Goal: Transaction & Acquisition: Obtain resource

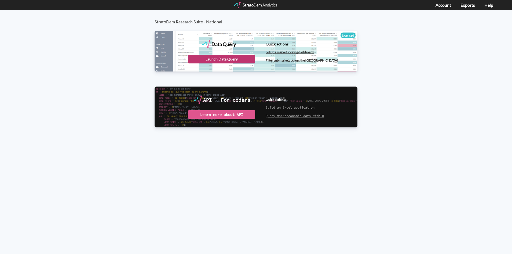
click at [203, 59] on div "Launch Data Query" at bounding box center [221, 59] width 67 height 9
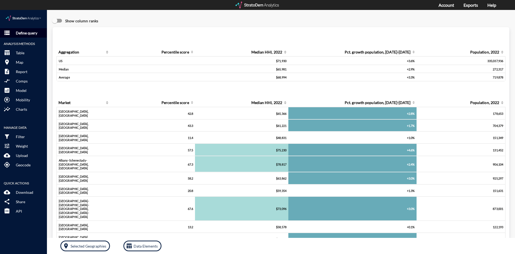
click p "Define query"
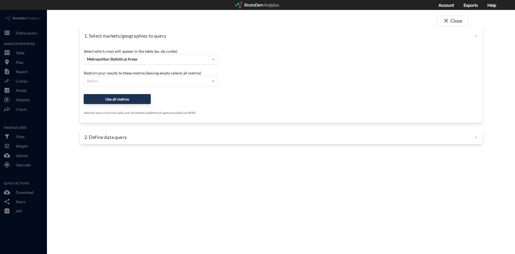
click div "Metropolitan Statistical Areas"
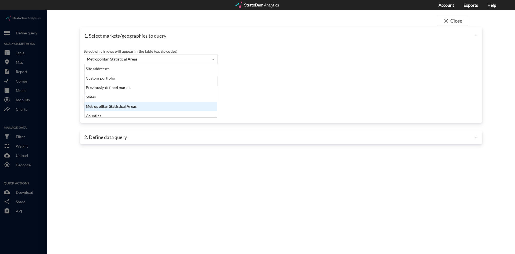
scroll to position [49, 129]
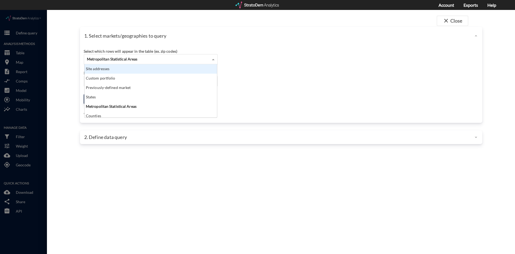
click div "Site addresses"
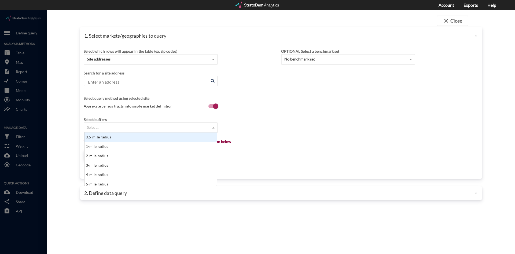
click div "Select..."
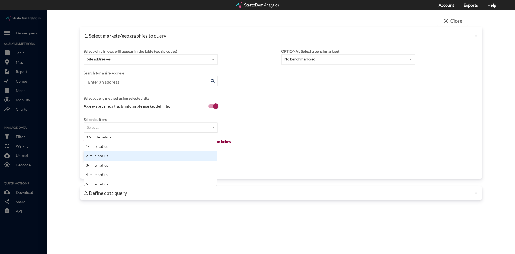
type input "1"
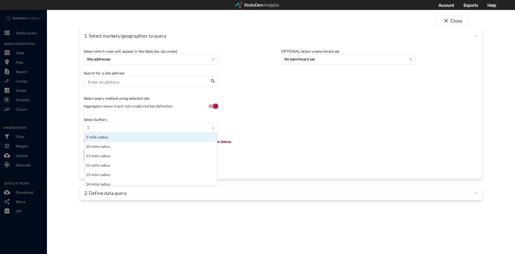
click div "1-mile radius"
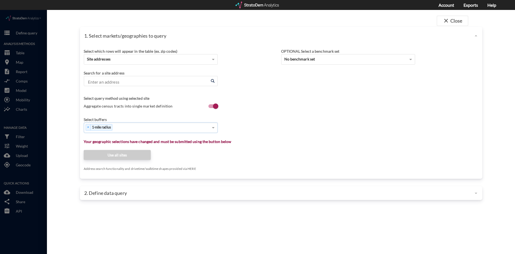
type input "3"
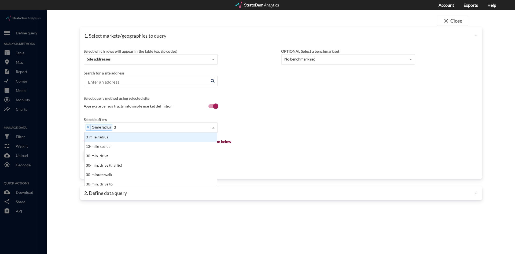
click div "3-mile radius"
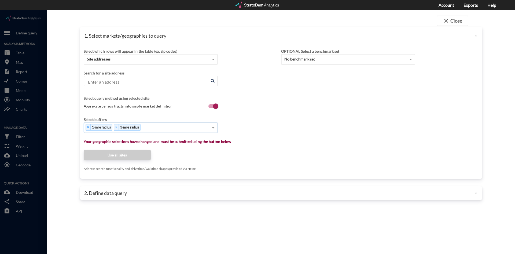
type input "5"
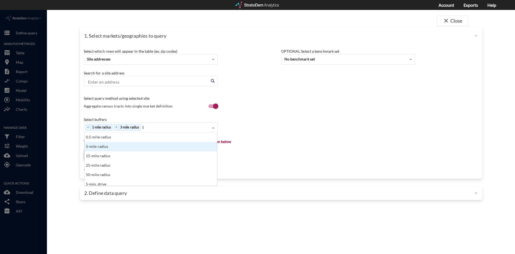
click div "5-mile radius"
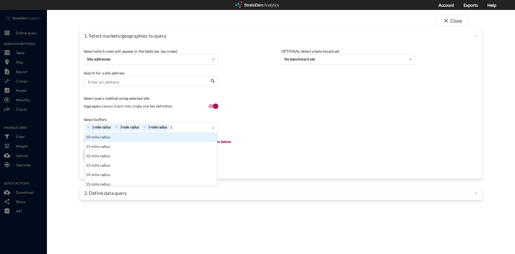
type input "10"
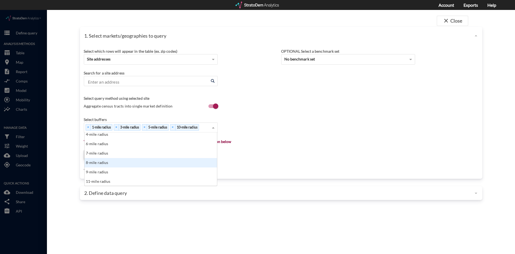
scroll to position [19, 0]
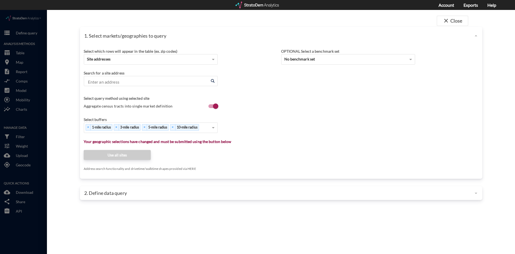
click div "Select which rows will appear in the table (ex. zip codes) Site addresses Selec…"
click input "Enter an address"
paste input "4421 Florence Ave, North Richland Hills, TX"
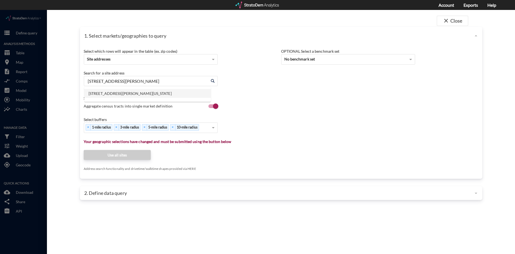
click li "4421 Florence Ave, North Richland Hills, Texas"
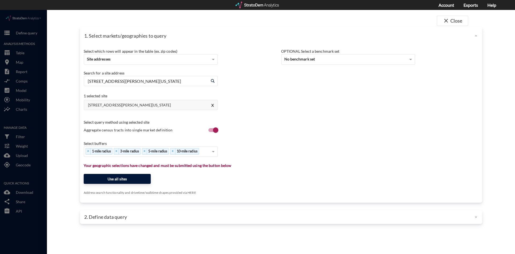
type input "4421 Florence Ave, North Richland Hills, Texas"
click button "Use all sites"
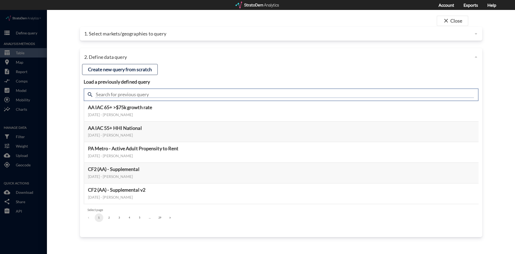
click input "text"
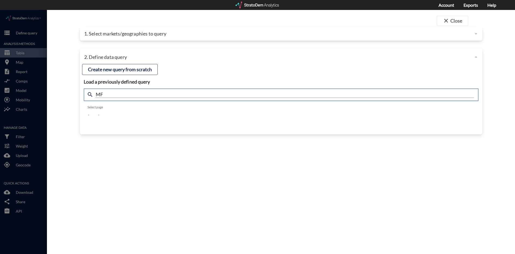
type input "M"
type input "Meta"
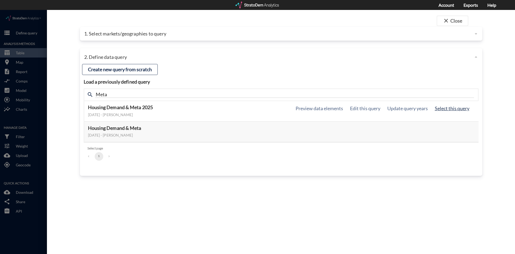
click button "Select this query"
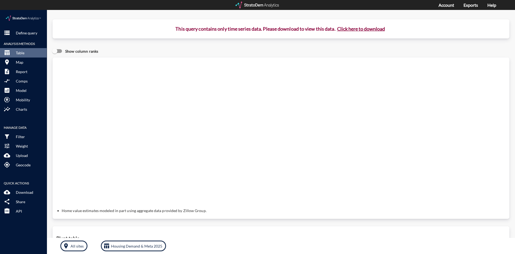
click button "Click here to download"
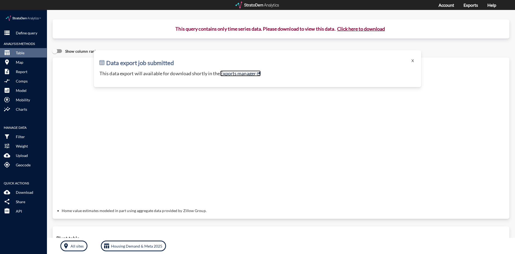
click link "Exports manager"
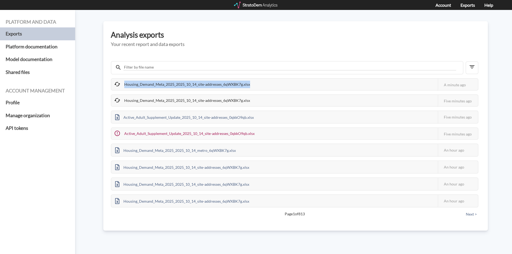
drag, startPoint x: 249, startPoint y: 86, endPoint x: 146, endPoint y: 72, distance: 104.0
click at [146, 72] on div "Housing_Demand_Meta_2025_2025_10_14_site-addresses_6qWXBK7g.xlsx This job faile…" at bounding box center [296, 139] width 370 height 164
click at [217, 84] on div "Housing_Demand_Meta_2025_2025_10_14_site-addresses_6qWXBK7g.xlsx" at bounding box center [182, 84] width 143 height 11
drag, startPoint x: 249, startPoint y: 83, endPoint x: 121, endPoint y: 87, distance: 128.1
click at [121, 87] on div "Housing_Demand_Meta_2025_2025_10_14_site-addresses_6qWXBK7g.xlsx" at bounding box center [182, 84] width 143 height 11
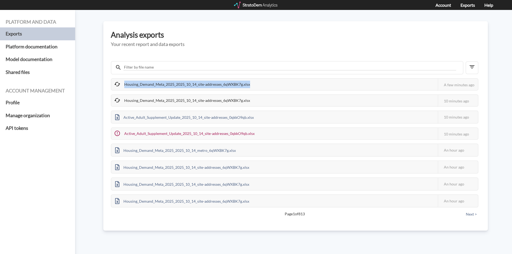
click at [232, 86] on div "Housing_Demand_Meta_2025_2025_10_14_site-addresses_6qWXBK7g.xlsx" at bounding box center [182, 84] width 143 height 11
click at [237, 86] on div "Housing_Demand_Meta_2025_2025_10_14_site-addresses_6qWXBK7g.xlsx" at bounding box center [182, 84] width 143 height 11
click at [236, 84] on div "Housing_Demand_Meta_2025_2025_10_14_site-addresses_6qWXBK7g.xlsx" at bounding box center [182, 84] width 143 height 11
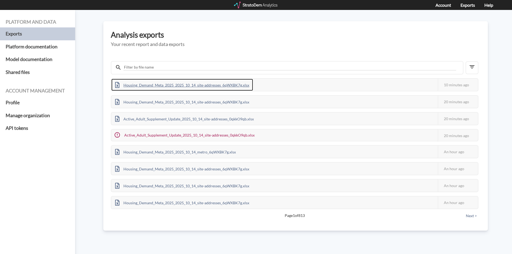
click at [212, 83] on div "Housing_Demand_Meta_2025_2025_10_14_site-addresses_6qWXBK7g.xlsx" at bounding box center [182, 85] width 142 height 12
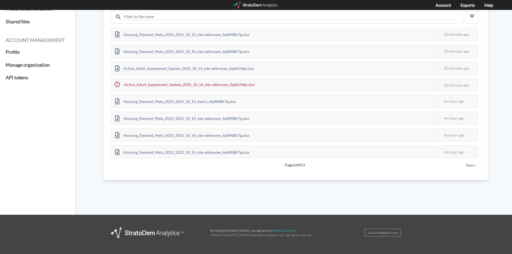
scroll to position [65, 0]
